Goal: Task Accomplishment & Management: Manage account settings

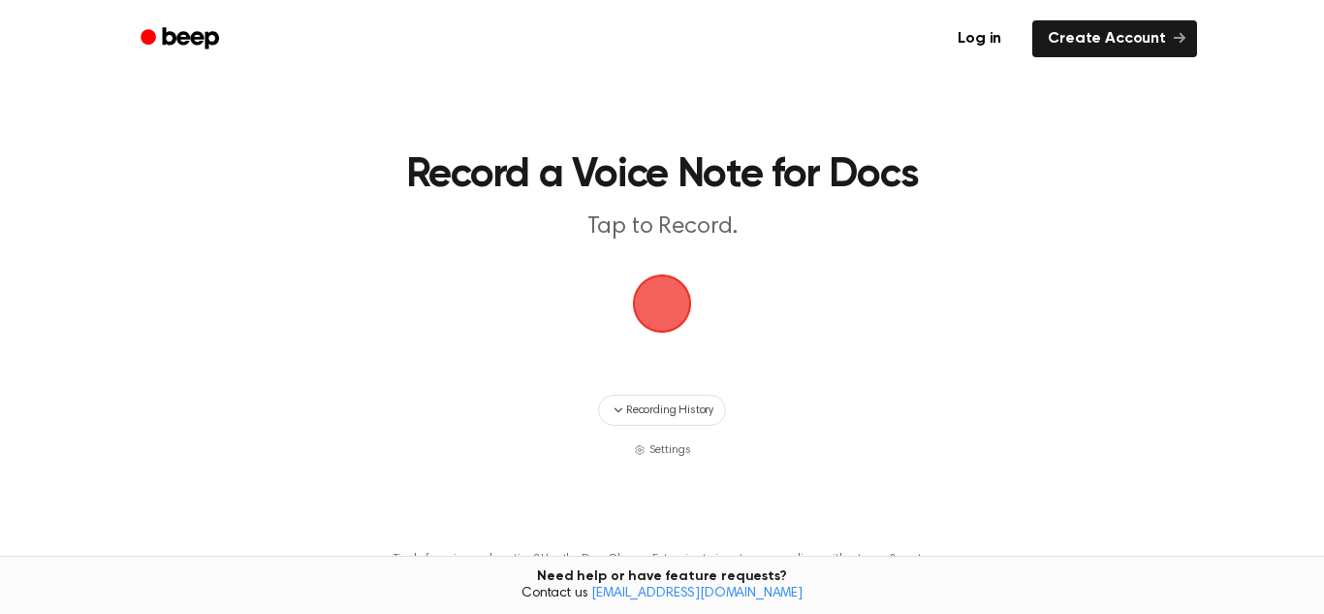
click at [648, 294] on span "button" at bounding box center [662, 303] width 54 height 54
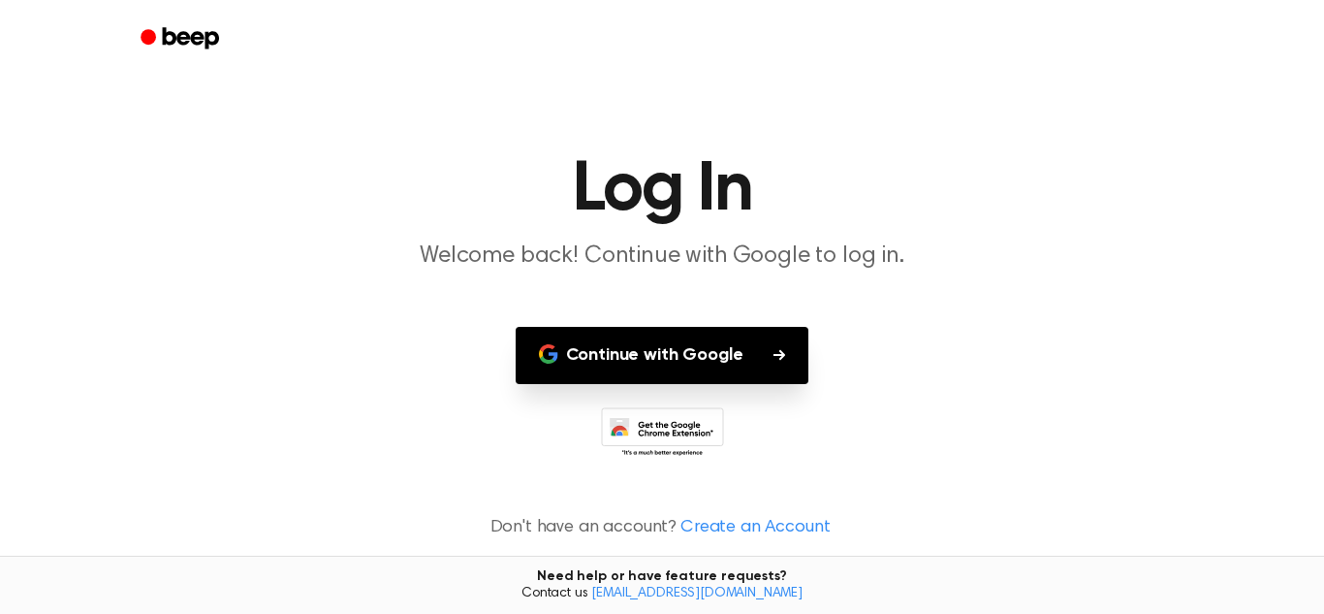
click at [707, 356] on button "Continue with Google" at bounding box center [663, 355] width 294 height 57
click at [705, 346] on button "Continue with Google" at bounding box center [663, 355] width 294 height 57
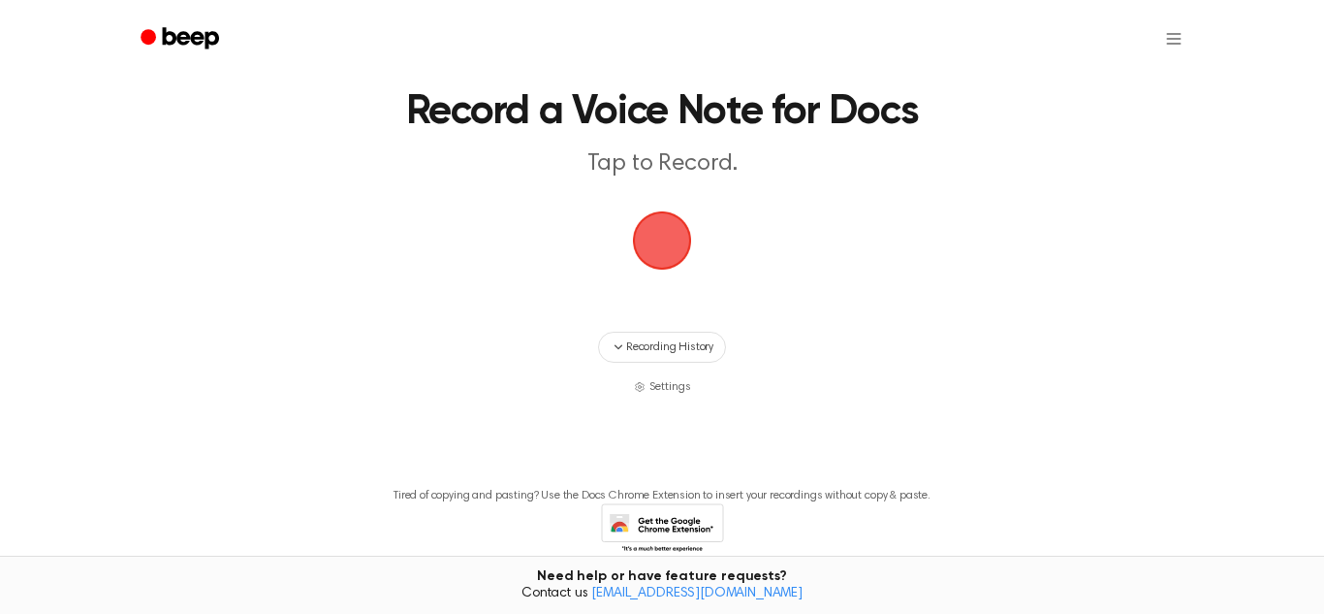
scroll to position [81, 0]
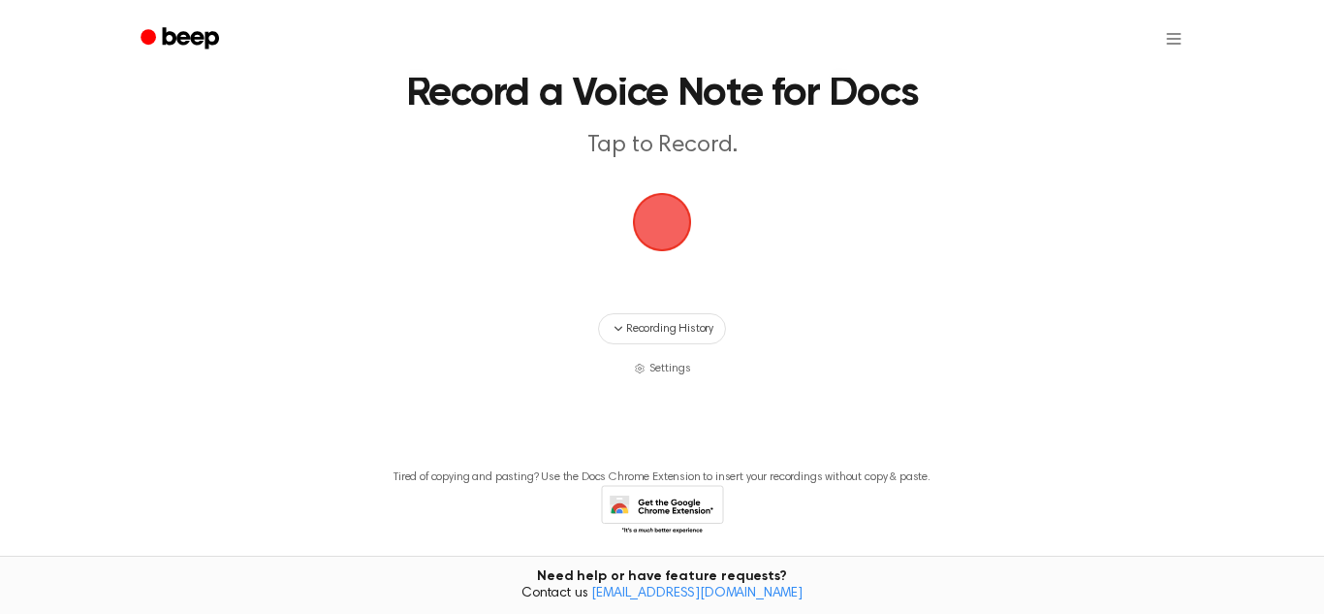
click at [648, 195] on span "button" at bounding box center [662, 222] width 54 height 54
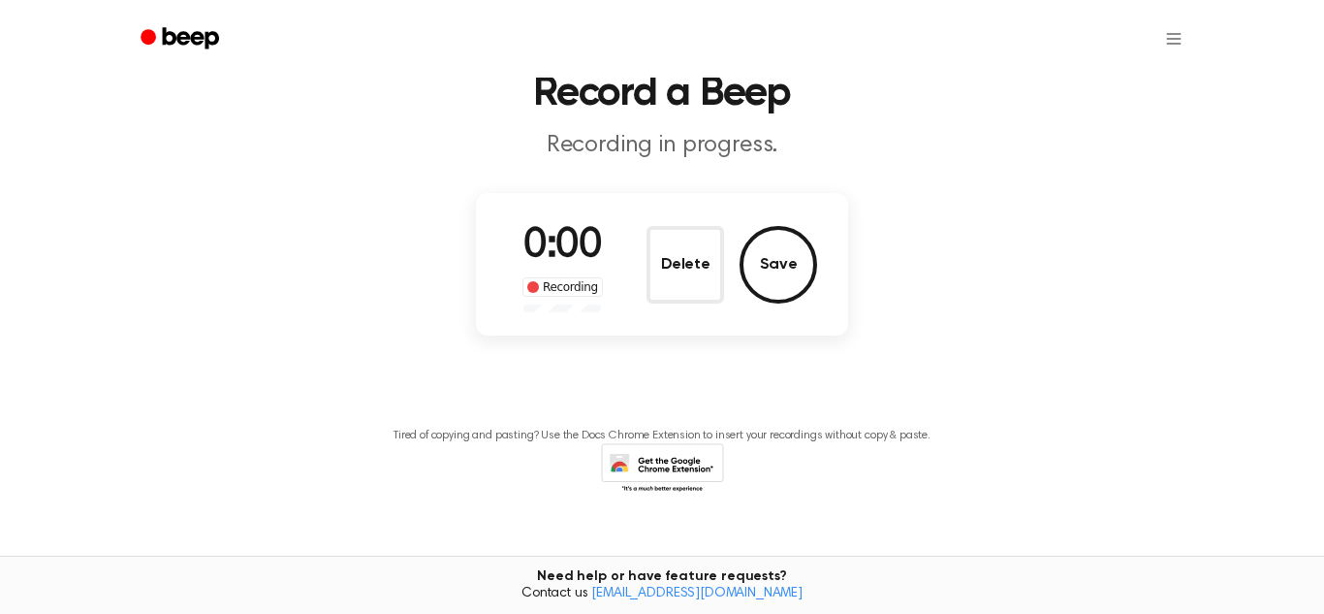
scroll to position [40, 0]
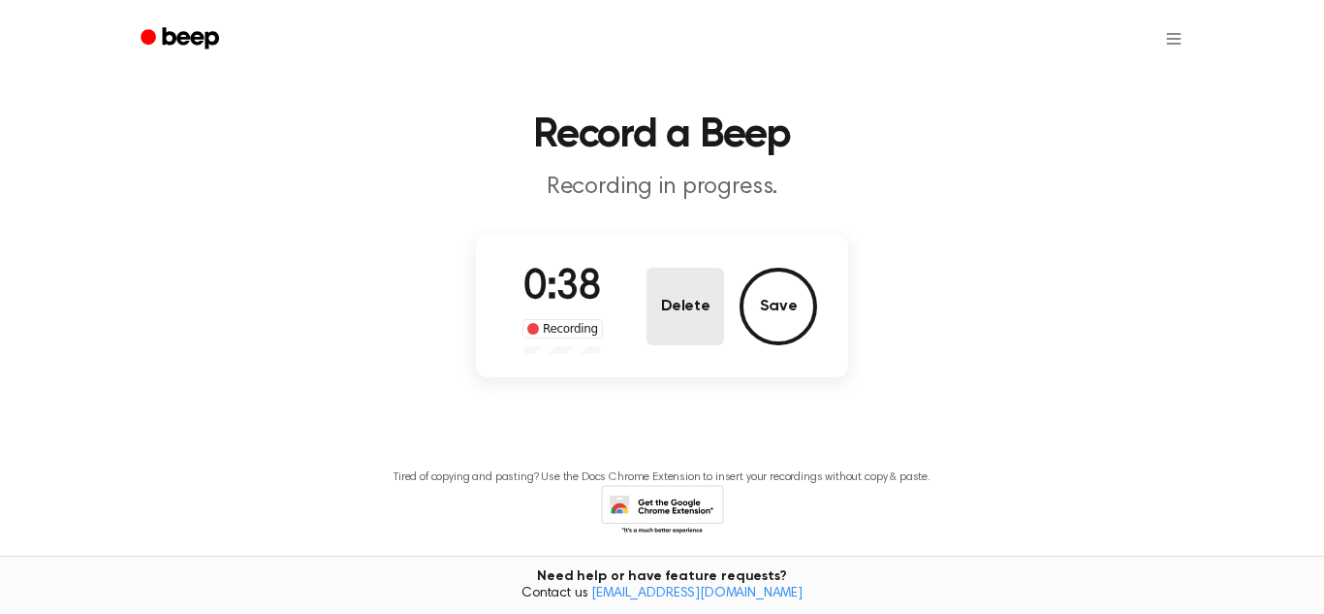
click at [716, 328] on button "Delete" at bounding box center [686, 307] width 78 height 78
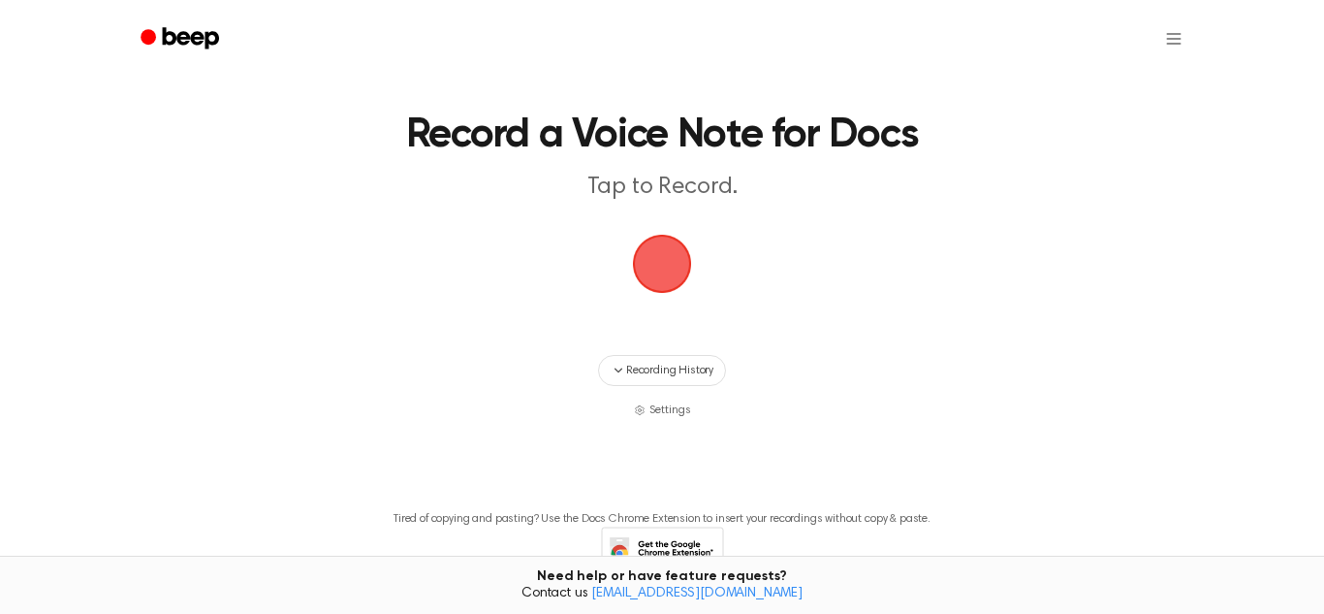
scroll to position [81, 0]
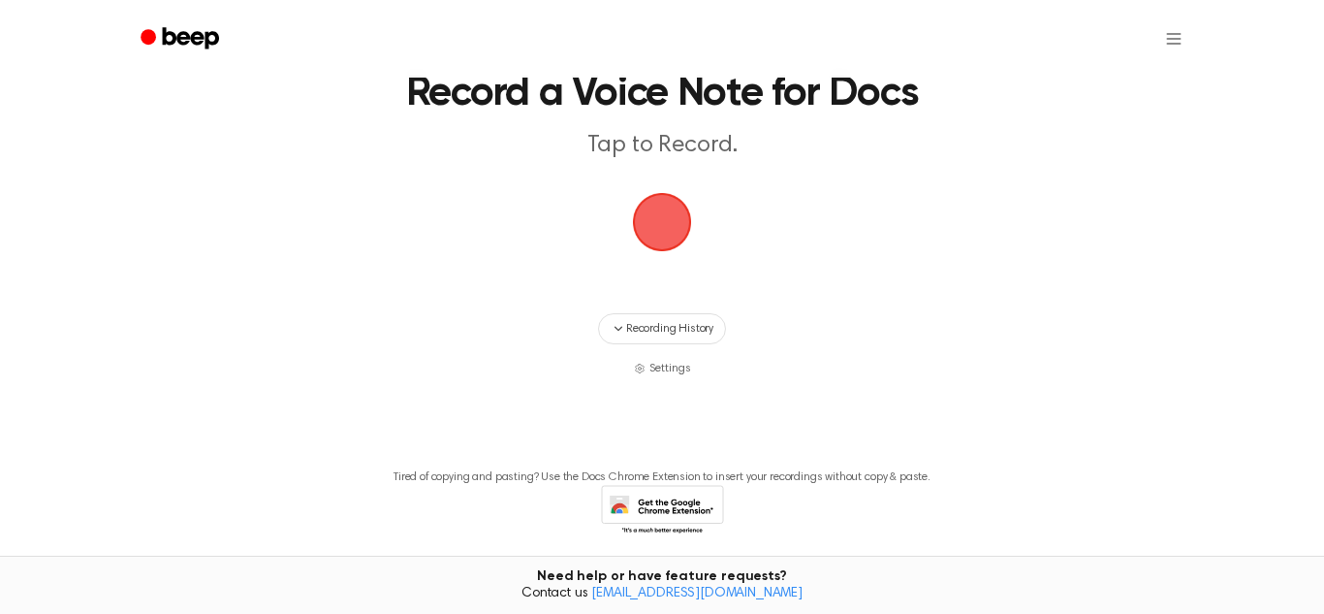
click at [684, 357] on div "Recording History Settings" at bounding box center [662, 345] width 1117 height 64
click at [689, 336] on span "Recording History" at bounding box center [669, 328] width 87 height 17
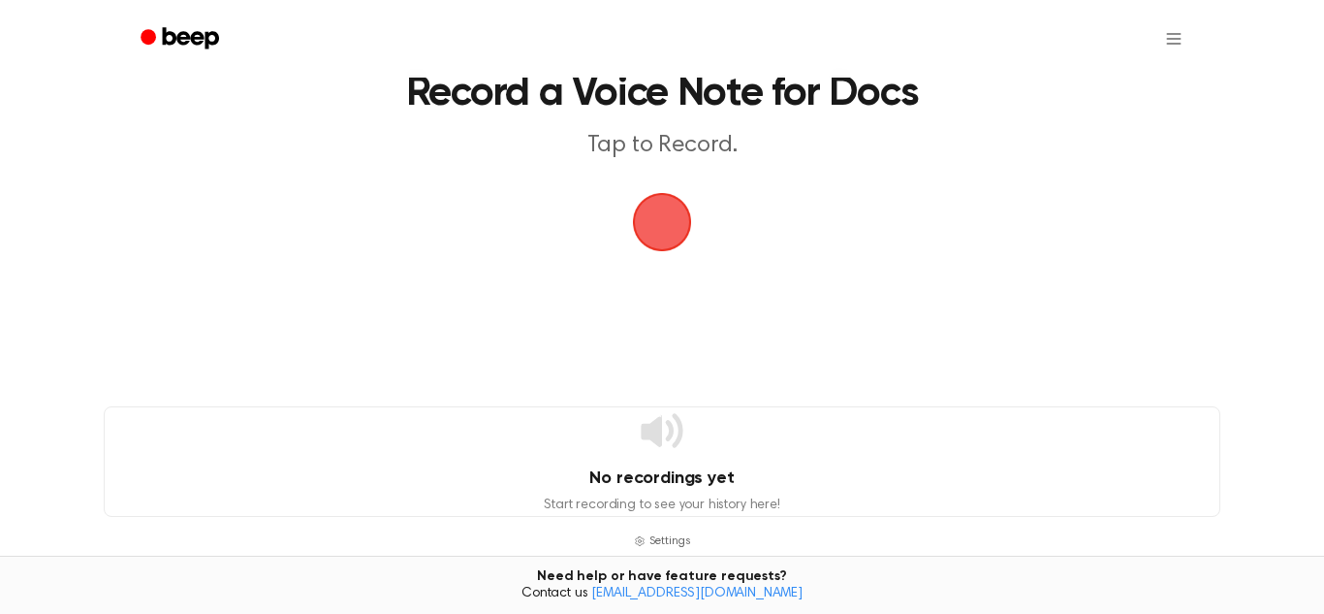
click at [671, 216] on span "button" at bounding box center [662, 222] width 54 height 54
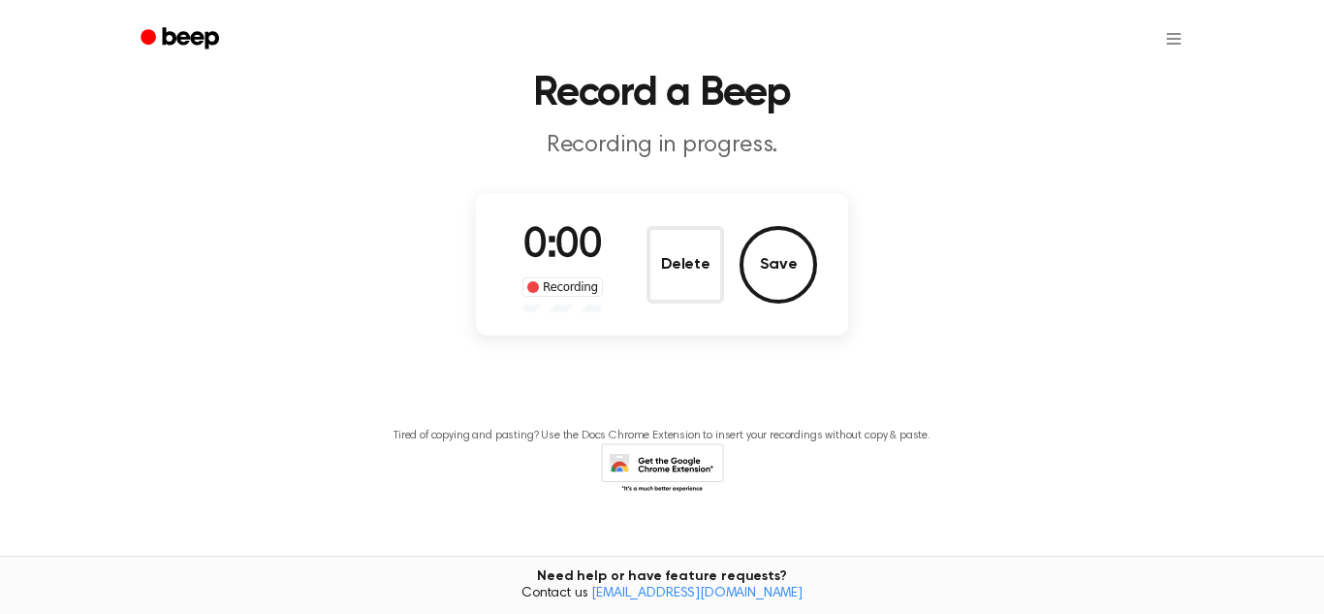
scroll to position [0, 0]
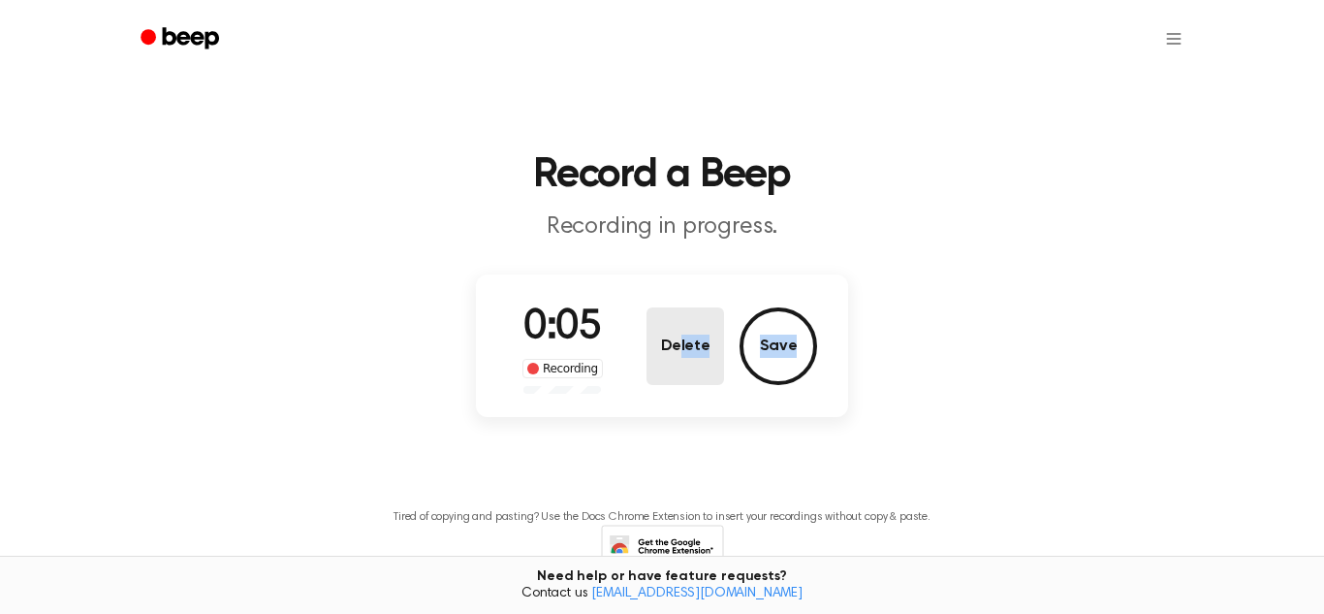
drag, startPoint x: 815, startPoint y: 333, endPoint x: 678, endPoint y: 356, distance: 139.6
click at [678, 356] on div "Delete Save" at bounding box center [732, 346] width 171 height 78
click at [678, 356] on button "Delete" at bounding box center [686, 346] width 78 height 78
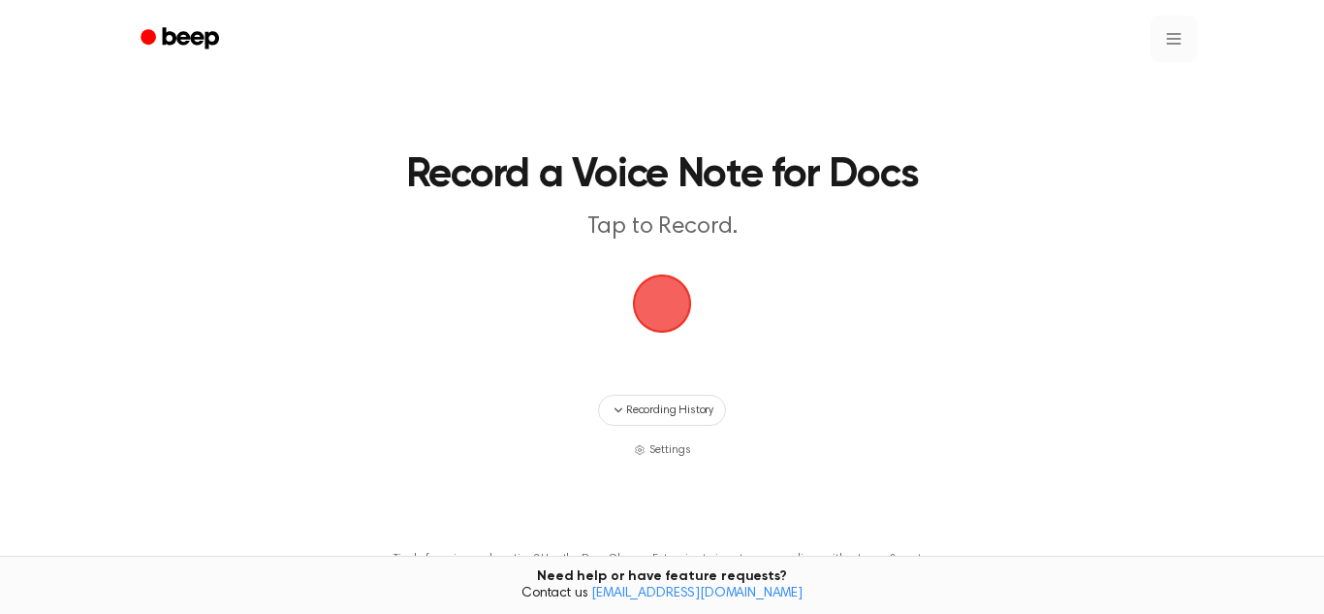
click at [1164, 34] on html "Record a Voice Note for Docs Tap to Record. Recording History Settings Tired of…" at bounding box center [662, 383] width 1324 height 767
click at [1155, 73] on div "Settings" at bounding box center [1163, 87] width 70 height 32
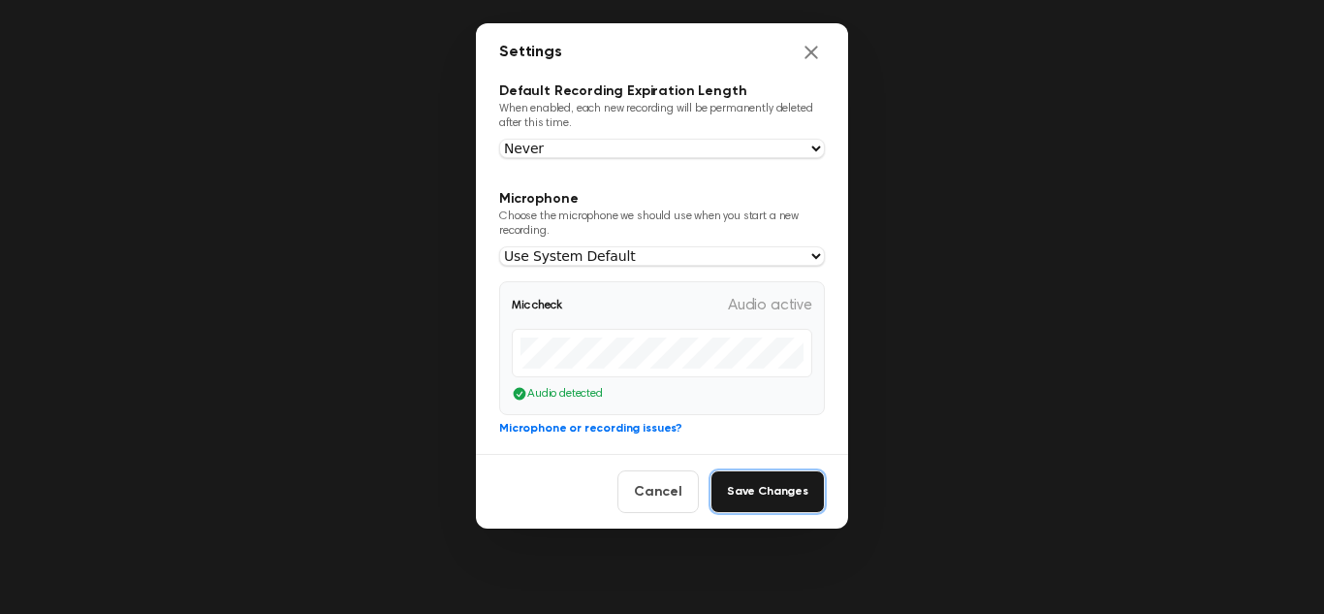
click at [767, 472] on button "Save Changes" at bounding box center [768, 491] width 114 height 43
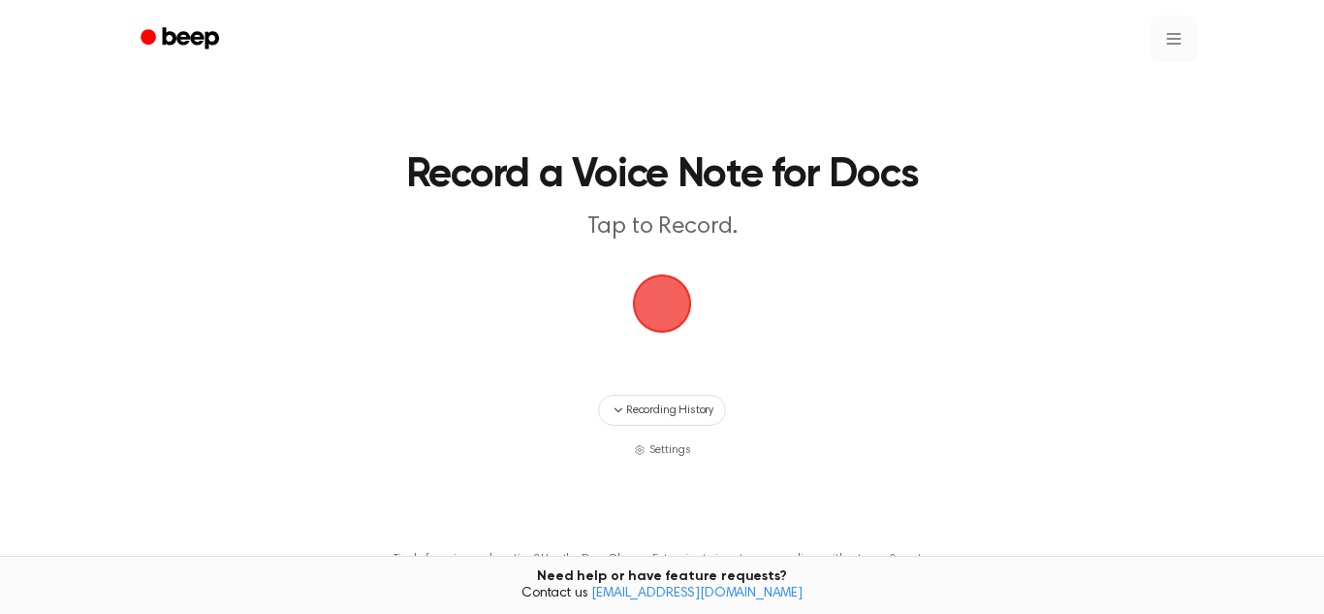
click at [1172, 42] on html "Record a Voice Note for Docs Tap to Record. Recording History Settings Tired of…" at bounding box center [662, 383] width 1324 height 767
click at [1179, 81] on div "Settings" at bounding box center [1163, 87] width 70 height 32
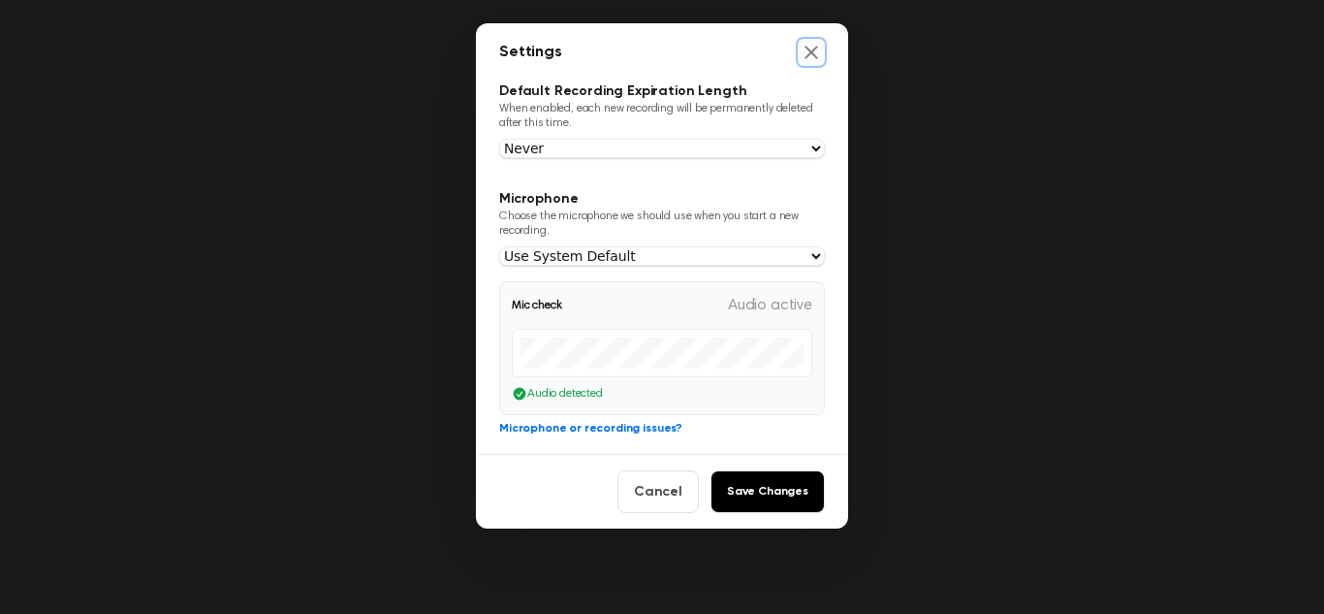
click at [820, 48] on icon "Close settings" at bounding box center [811, 52] width 19 height 19
